Goal: Task Accomplishment & Management: Use online tool/utility

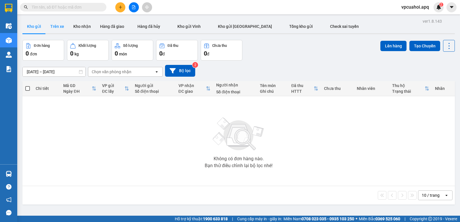
click at [58, 27] on button "Trên xe" at bounding box center [57, 27] width 23 height 14
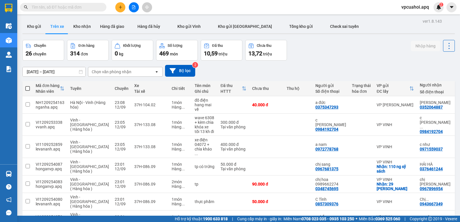
click at [134, 69] on div "Chọn văn phòng nhận" at bounding box center [121, 71] width 66 height 9
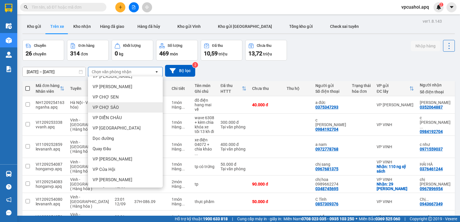
scroll to position [69, 0]
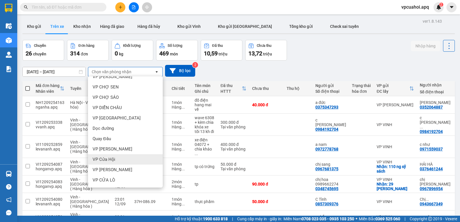
click at [113, 162] on span "VP Cửa Hội" at bounding box center [104, 160] width 23 height 6
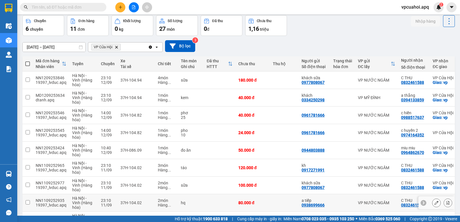
scroll to position [24, 0]
